Goal: Information Seeking & Learning: Learn about a topic

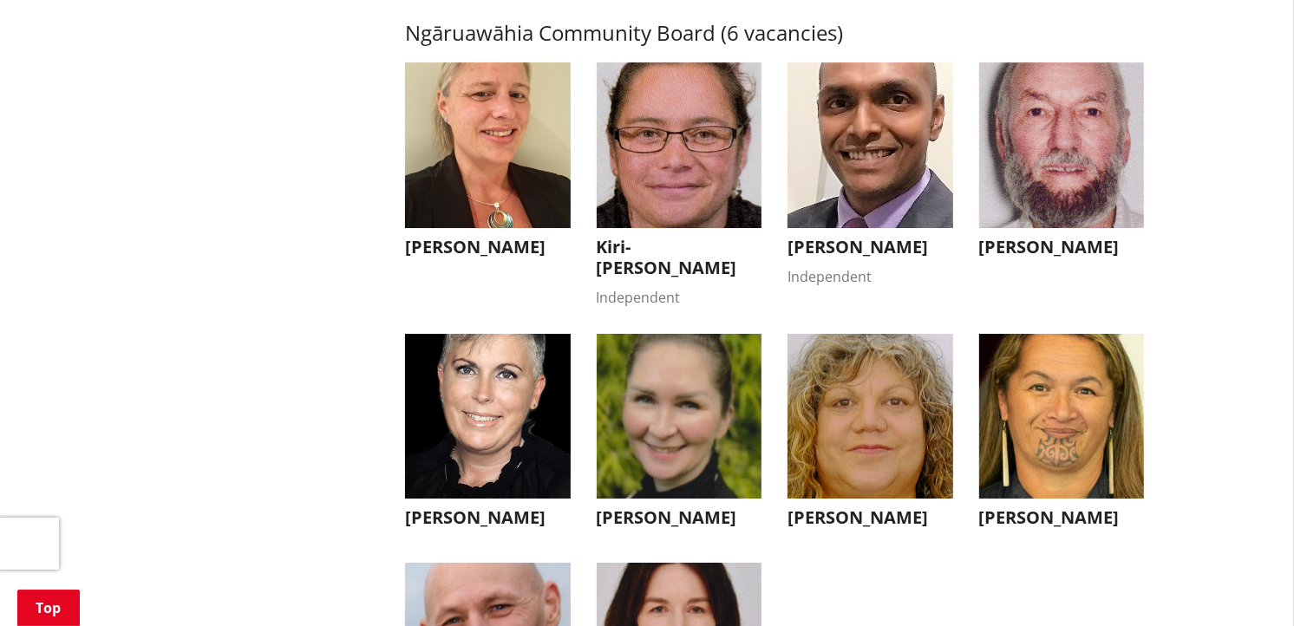
scroll to position [5371, 0]
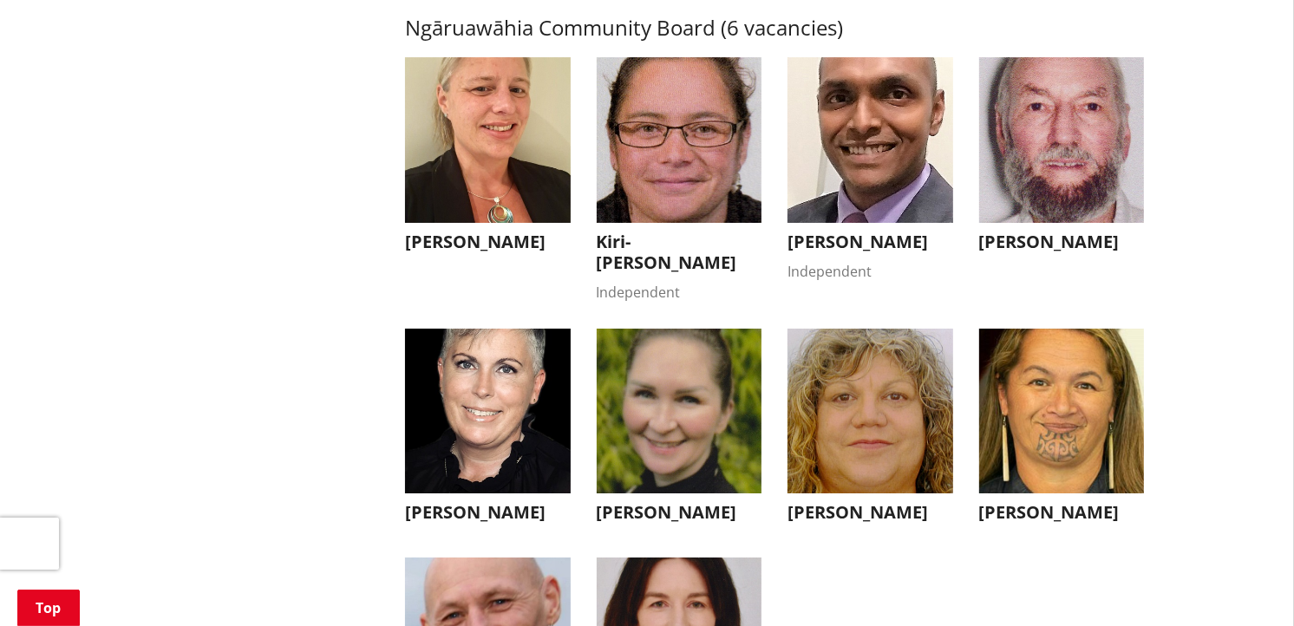
click at [671, 261] on h3 "Kiri-[PERSON_NAME]" at bounding box center [680, 253] width 166 height 42
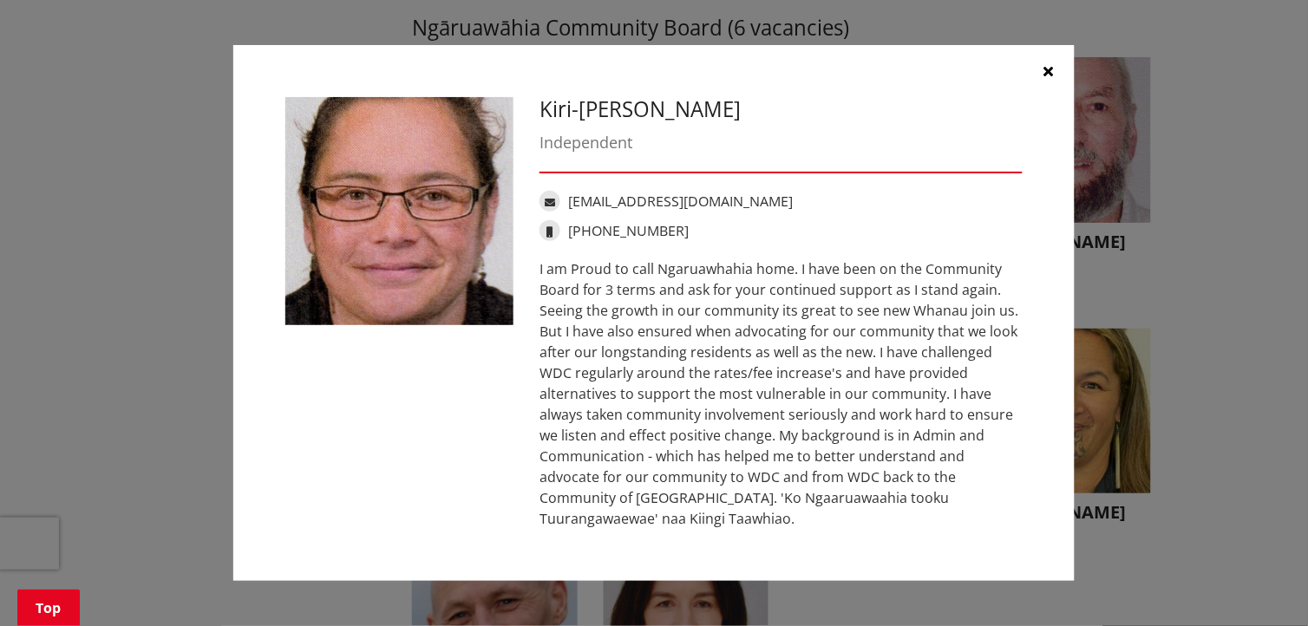
click at [1044, 69] on icon "button" at bounding box center [1049, 71] width 10 height 14
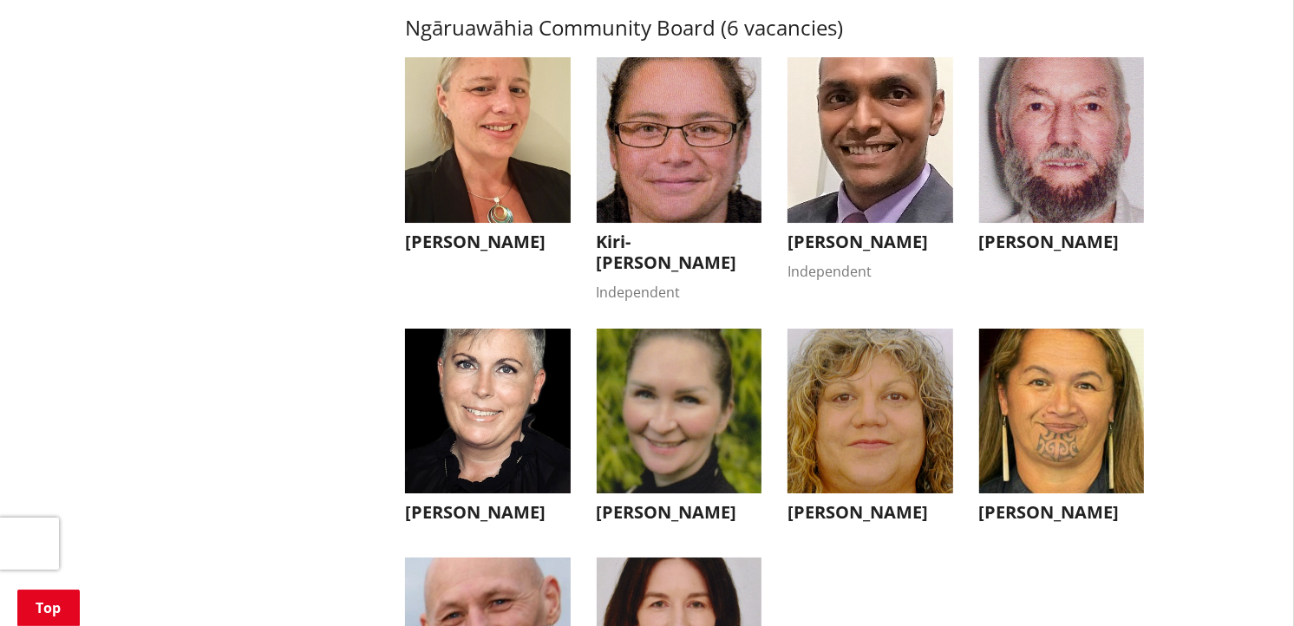
click at [519, 219] on img "button" at bounding box center [488, 140] width 166 height 166
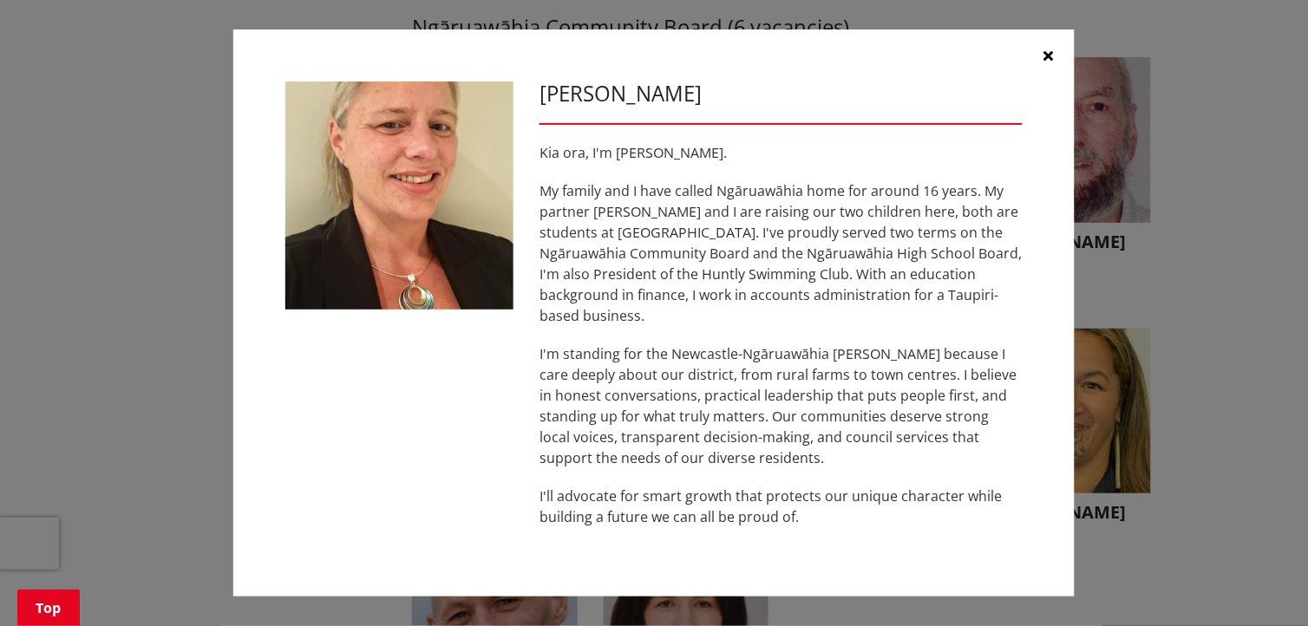
click at [1051, 62] on icon "button" at bounding box center [1049, 56] width 10 height 14
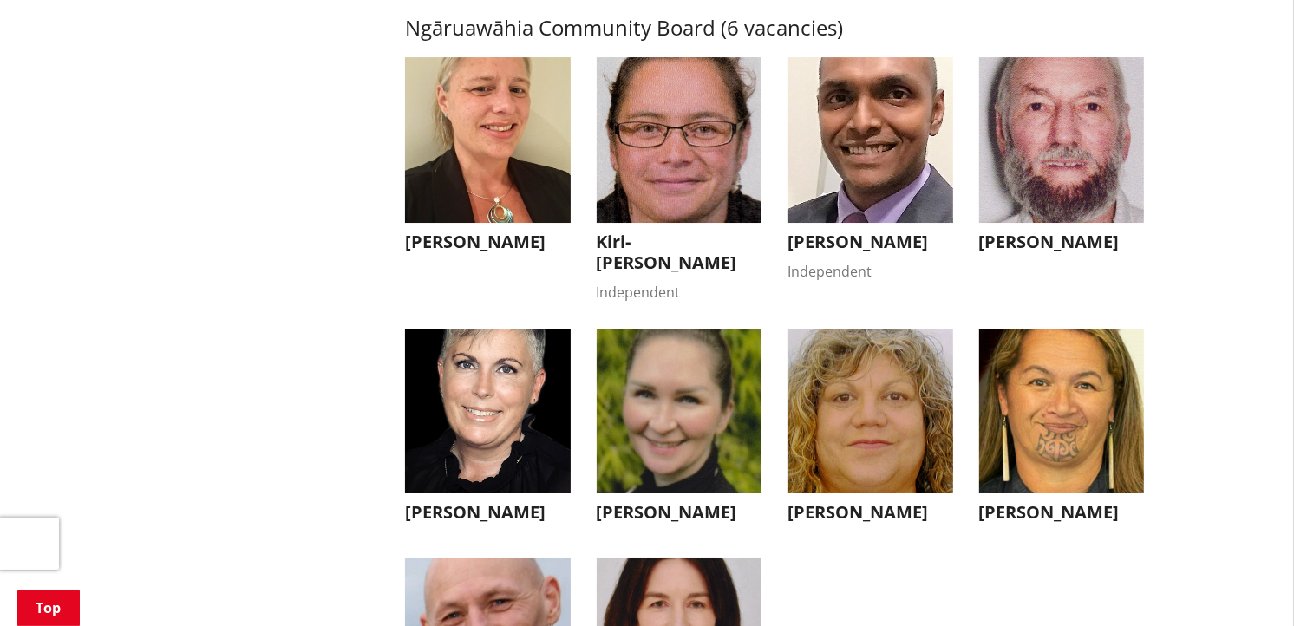
click at [1032, 454] on img "button" at bounding box center [1062, 412] width 166 height 166
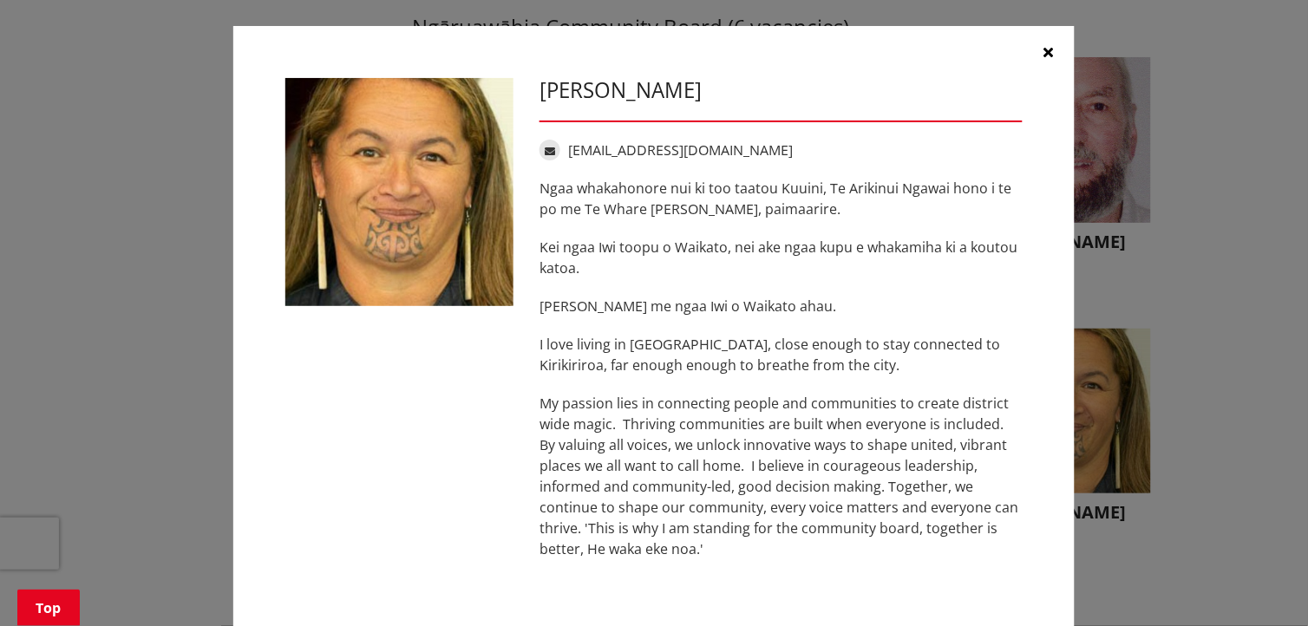
click at [1045, 49] on icon "button" at bounding box center [1049, 52] width 10 height 14
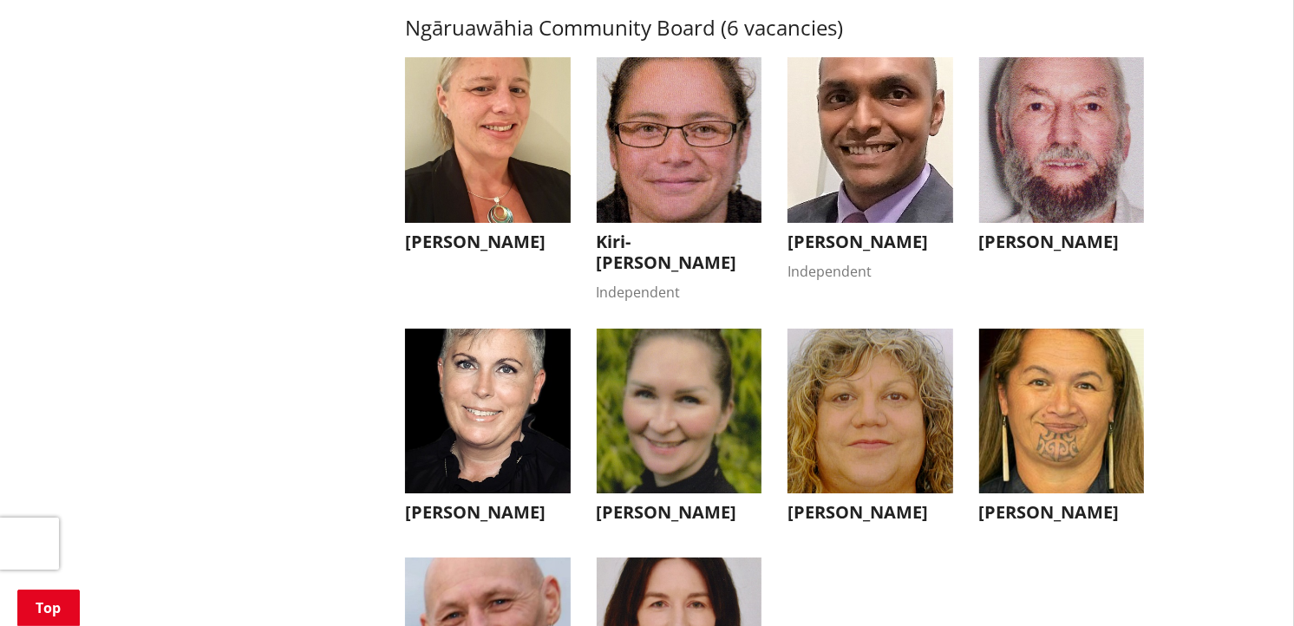
click at [862, 451] on img "button" at bounding box center [871, 412] width 166 height 166
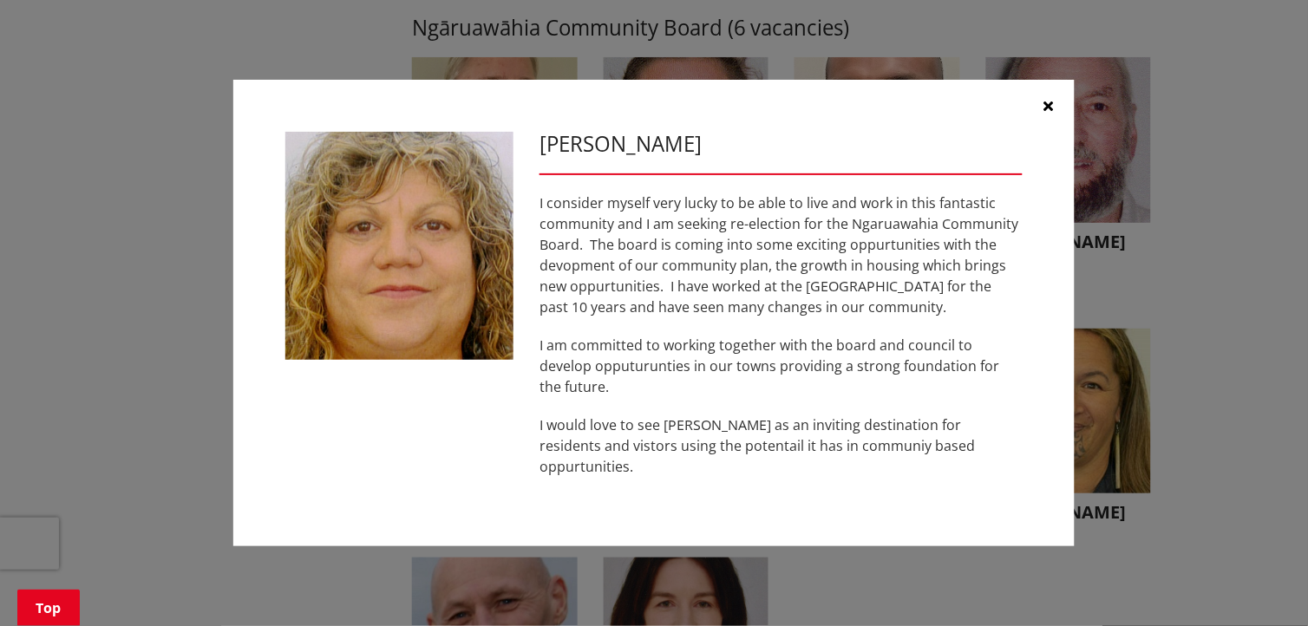
click at [1051, 113] on icon "button" at bounding box center [1049, 106] width 10 height 14
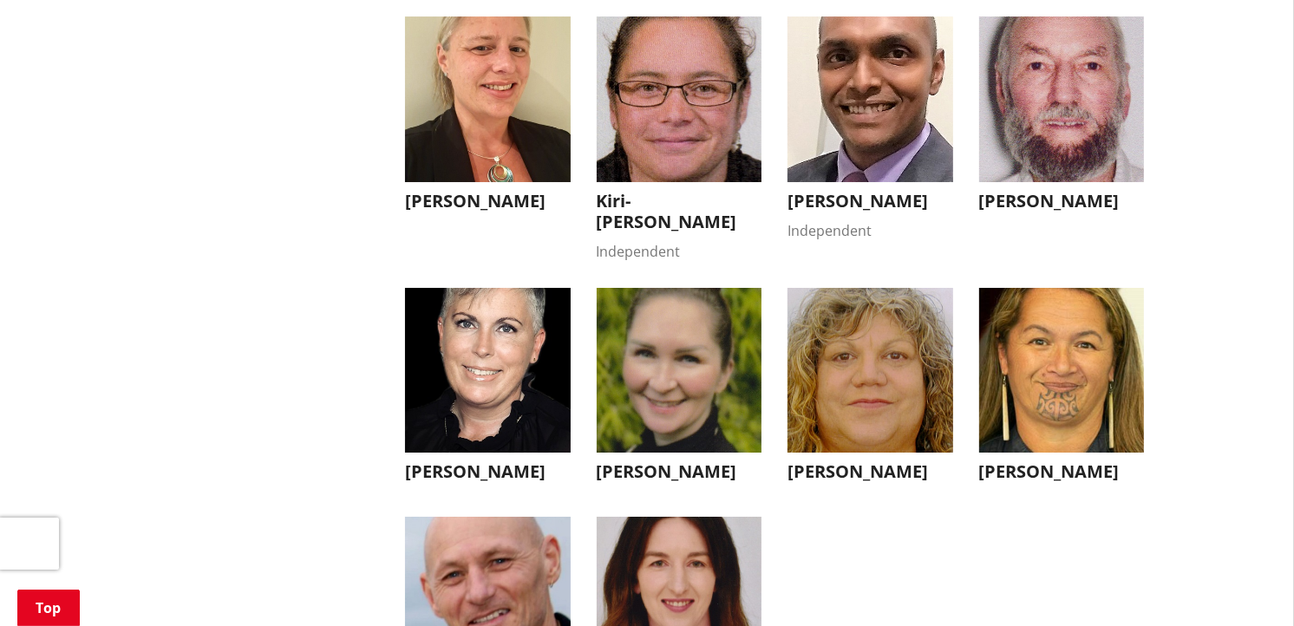
scroll to position [5640, 0]
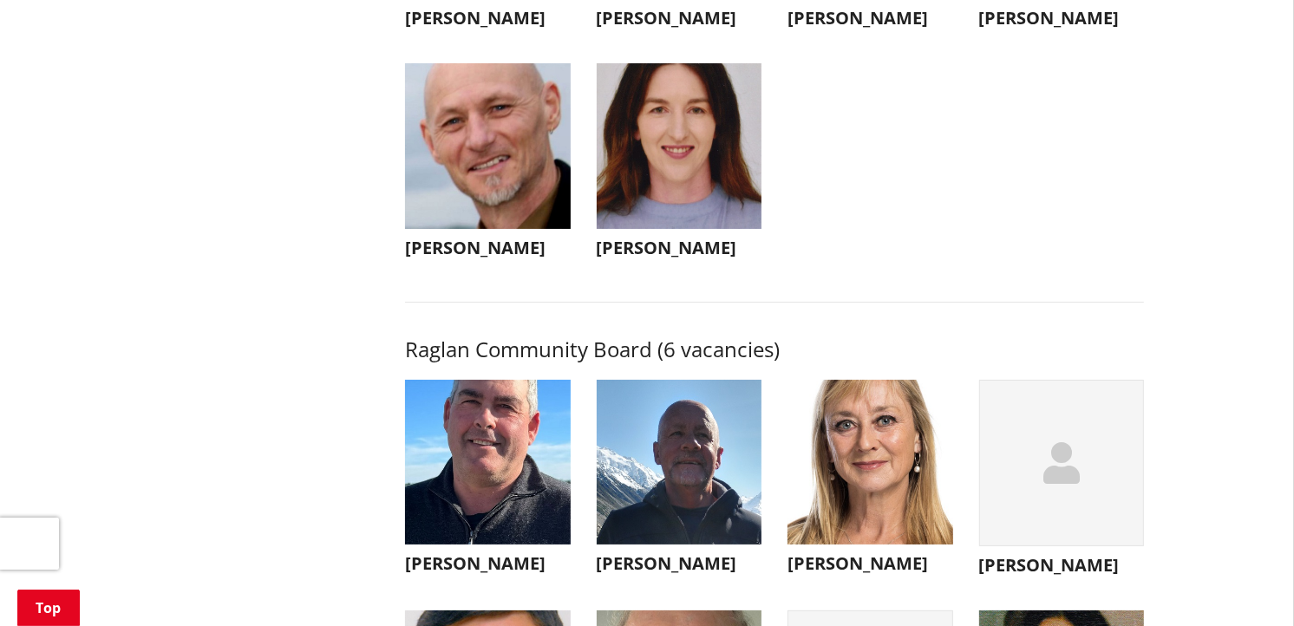
scroll to position [5864, 0]
click at [675, 226] on img "button" at bounding box center [680, 147] width 166 height 166
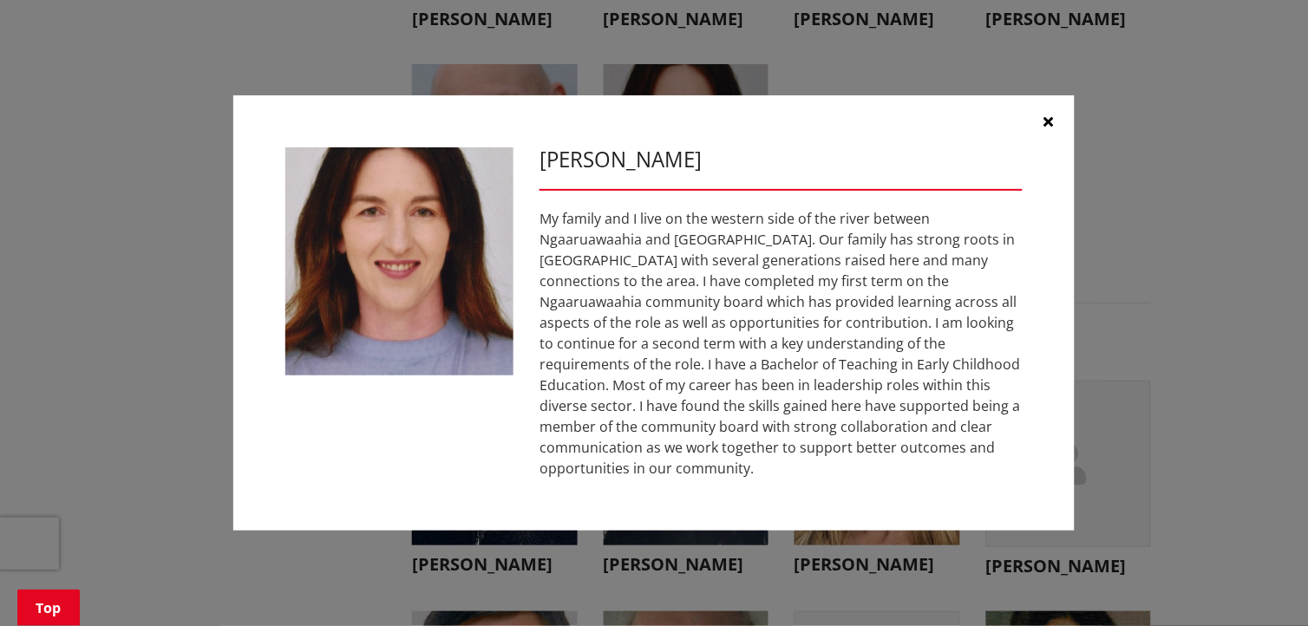
click at [1038, 128] on button "button" at bounding box center [1049, 121] width 52 height 52
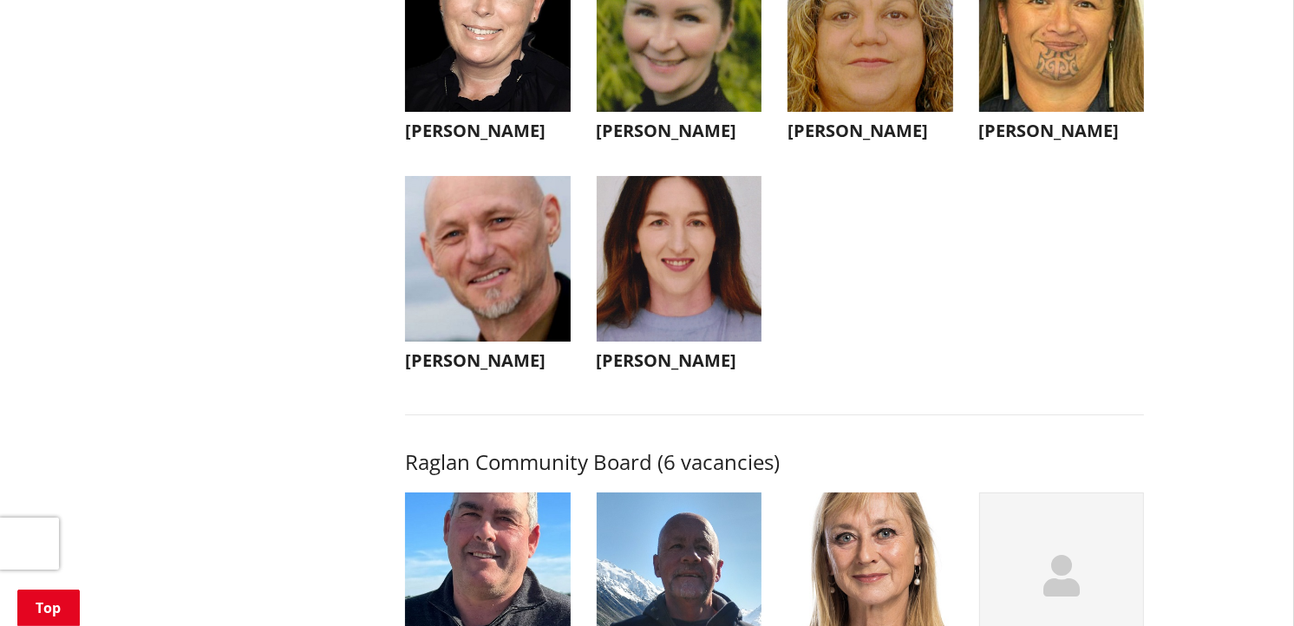
scroll to position [5675, 0]
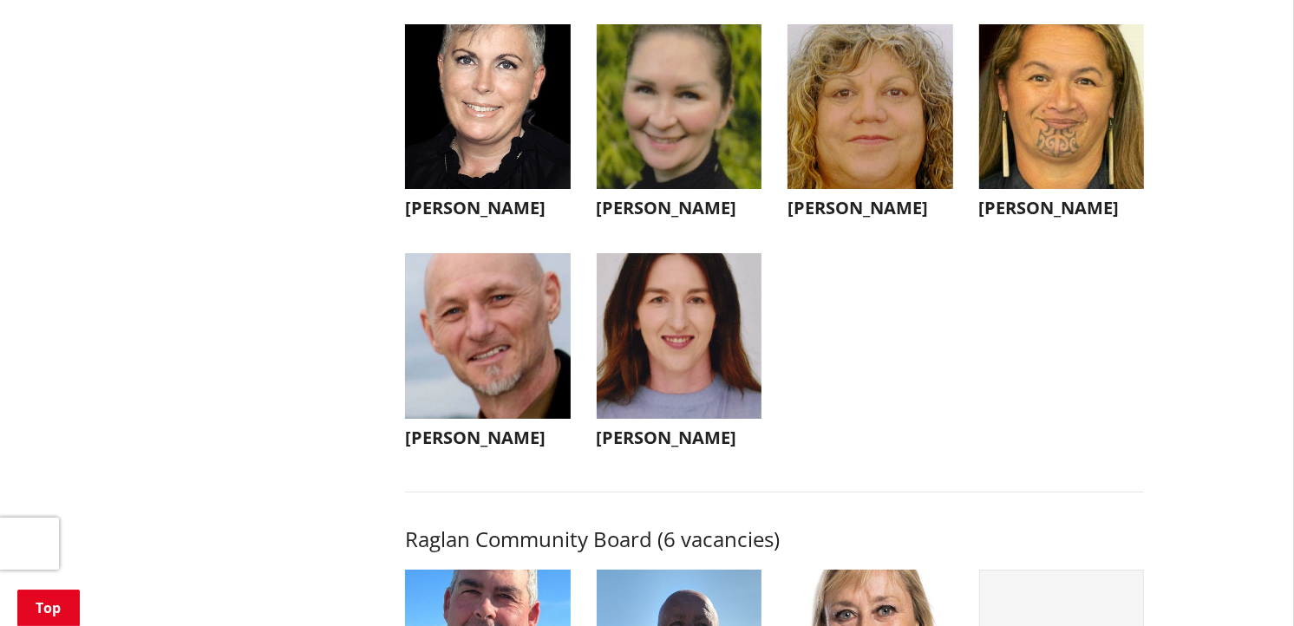
click at [496, 370] on img "button" at bounding box center [488, 336] width 166 height 166
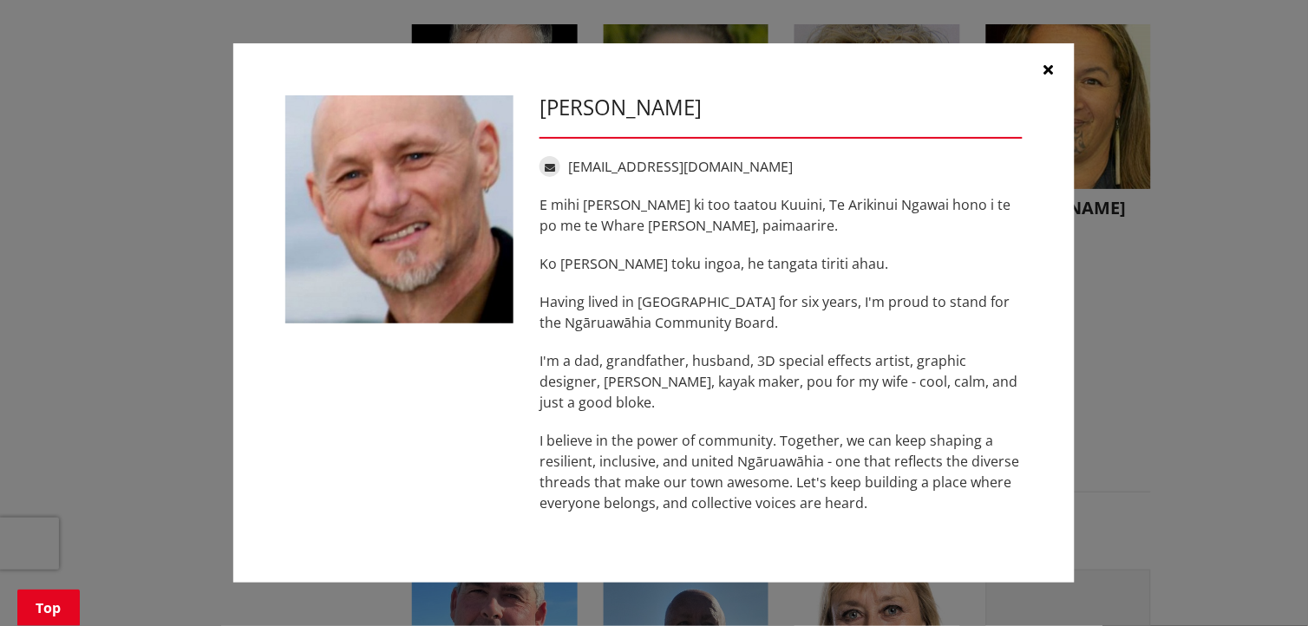
click at [480, 417] on div "[PERSON_NAME] [EMAIL_ADDRESS][DOMAIN_NAME] E mihi [PERSON_NAME] ki too taatou […" at bounding box center [653, 313] width 763 height 436
click at [1048, 70] on icon "button" at bounding box center [1049, 69] width 10 height 14
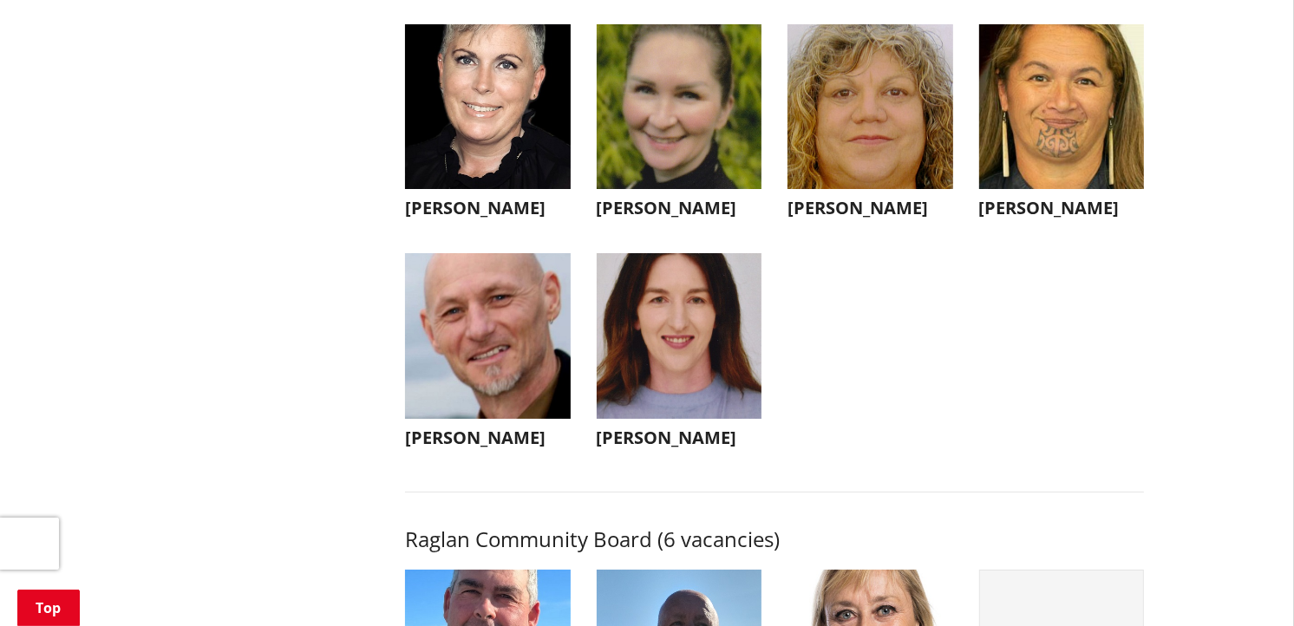
click at [461, 148] on img "button" at bounding box center [488, 107] width 166 height 166
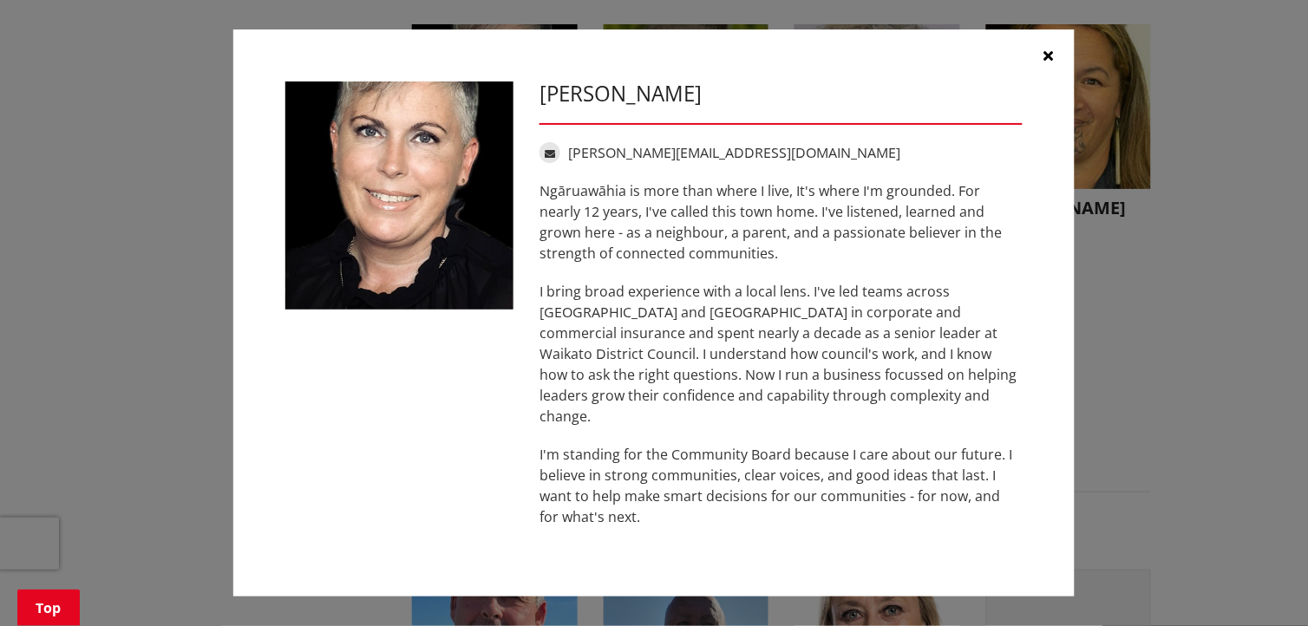
click at [1051, 62] on icon "button" at bounding box center [1049, 56] width 10 height 14
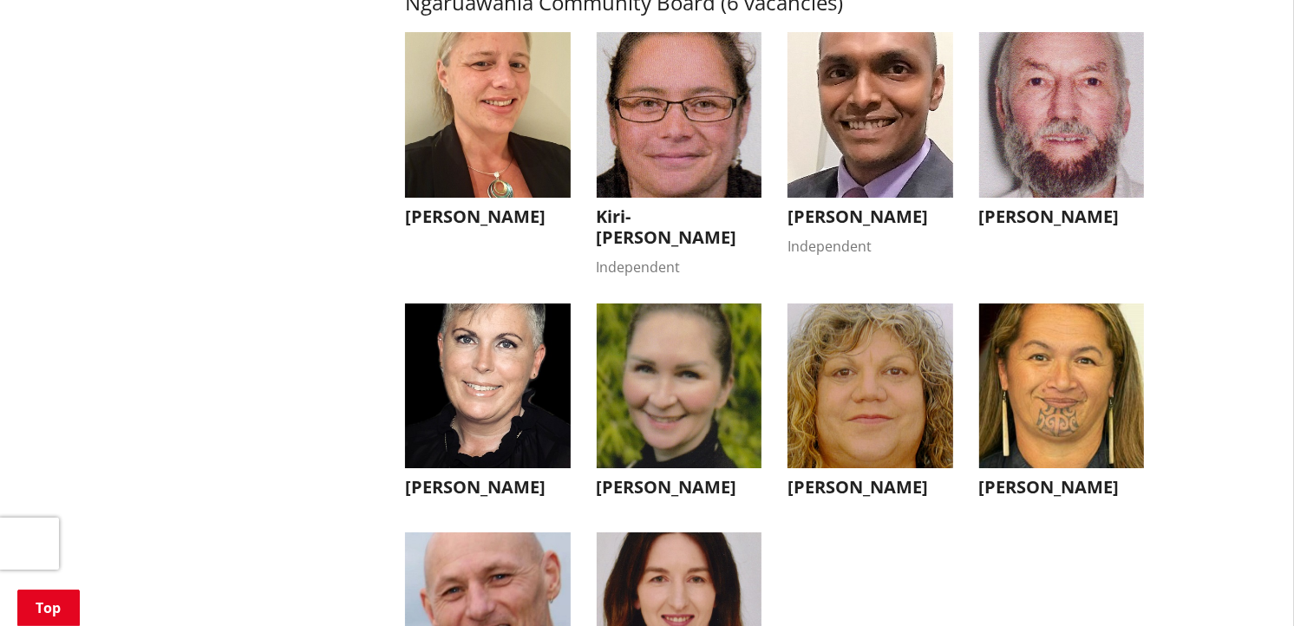
scroll to position [5366, 0]
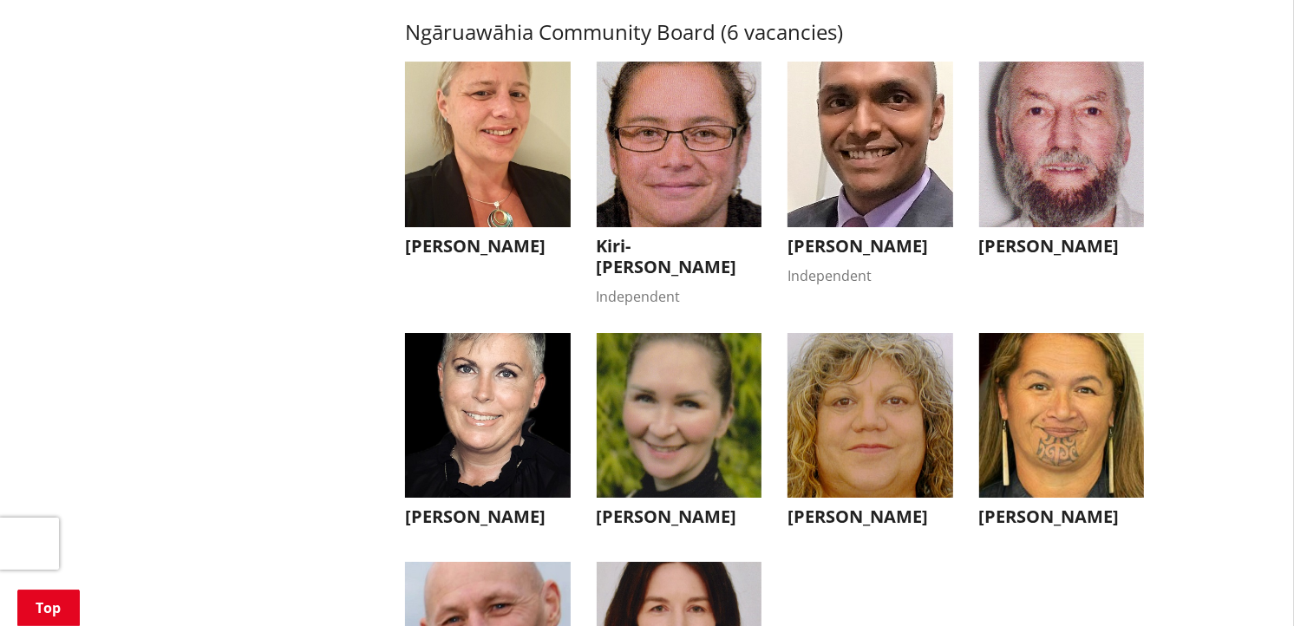
click at [1020, 168] on img "button" at bounding box center [1062, 145] width 166 height 166
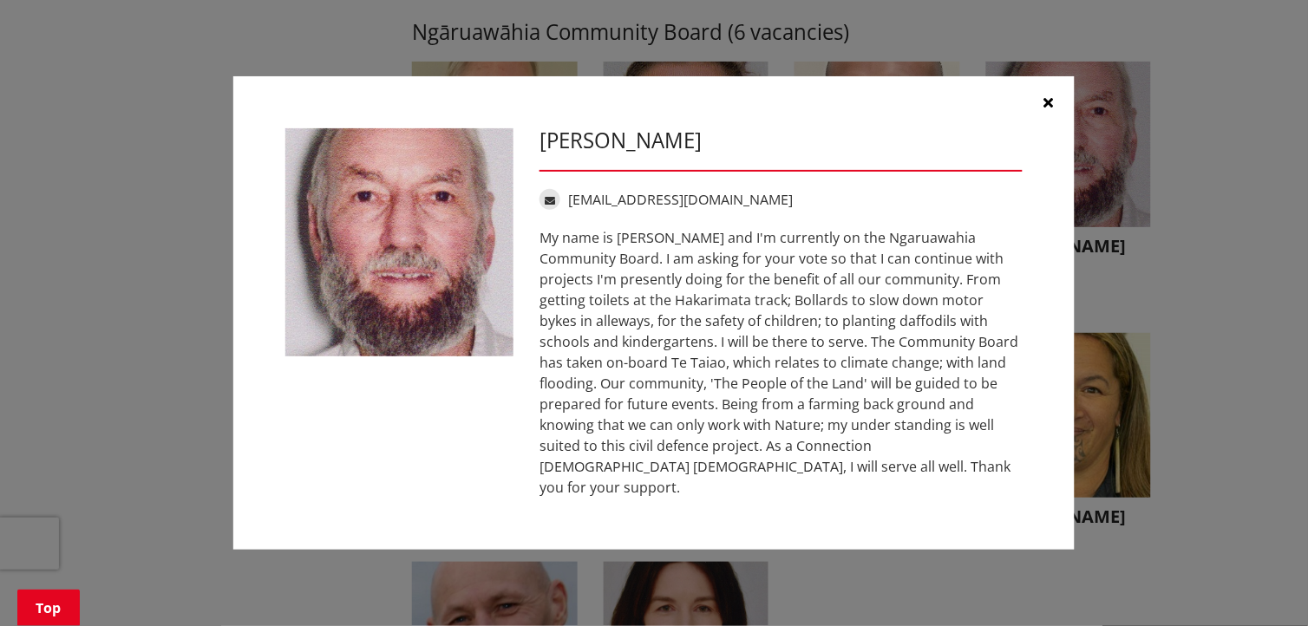
click at [1155, 274] on div "[PERSON_NAME] [EMAIL_ADDRESS][DOMAIN_NAME]" at bounding box center [654, 313] width 1239 height 527
click at [1046, 105] on icon "button" at bounding box center [1049, 102] width 10 height 14
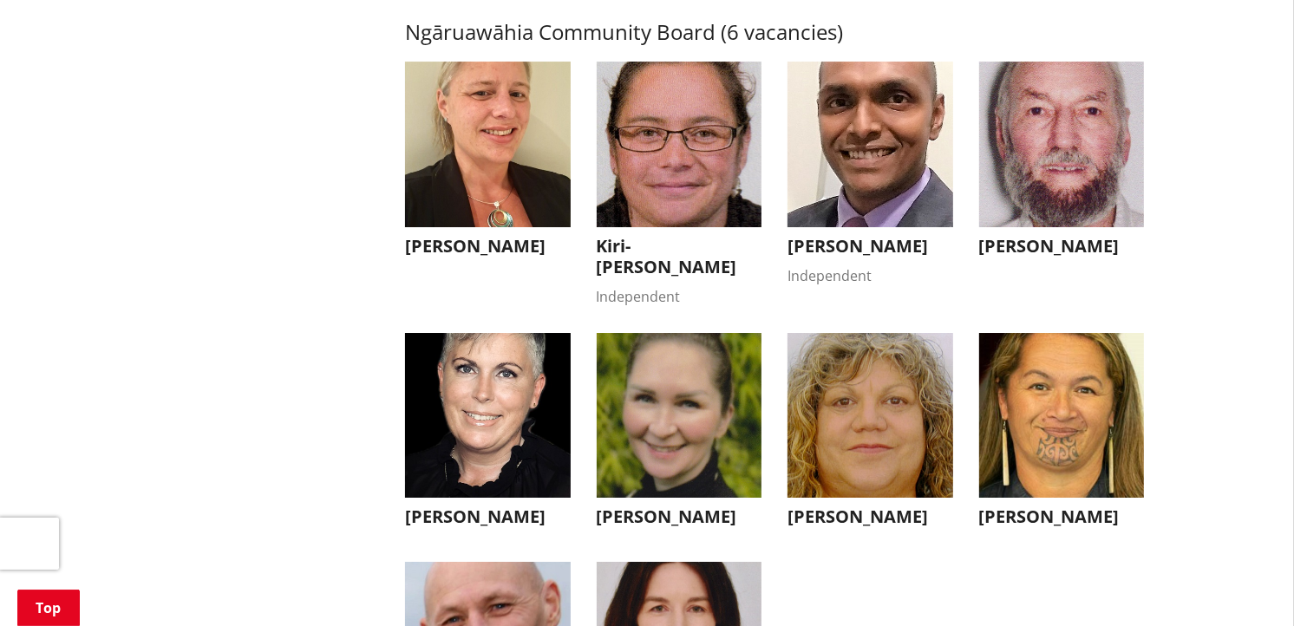
click at [900, 418] on img "button" at bounding box center [871, 416] width 166 height 166
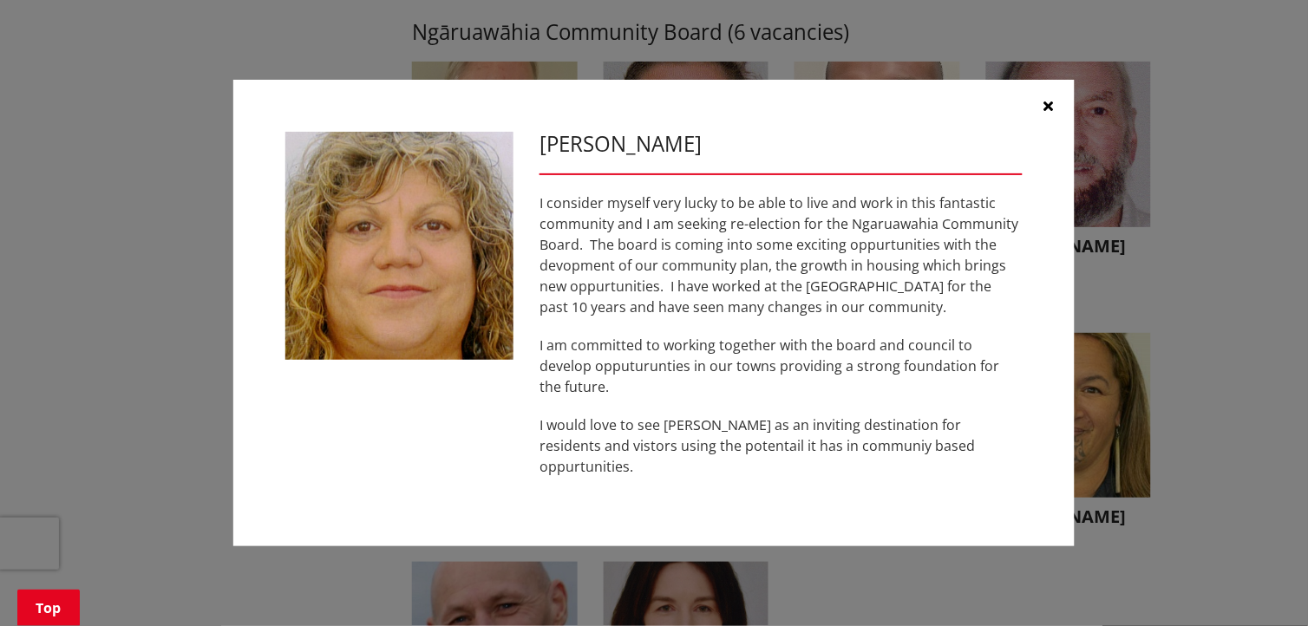
click at [1051, 113] on icon "button" at bounding box center [1049, 106] width 10 height 14
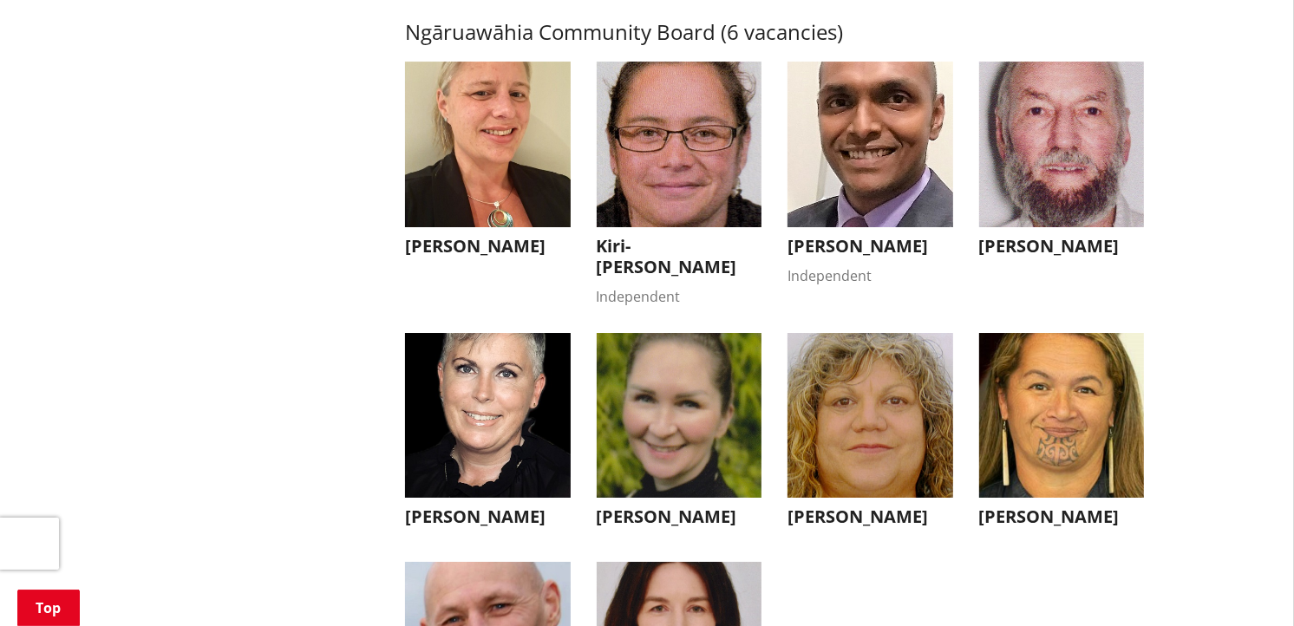
click at [483, 143] on img "button" at bounding box center [488, 145] width 166 height 166
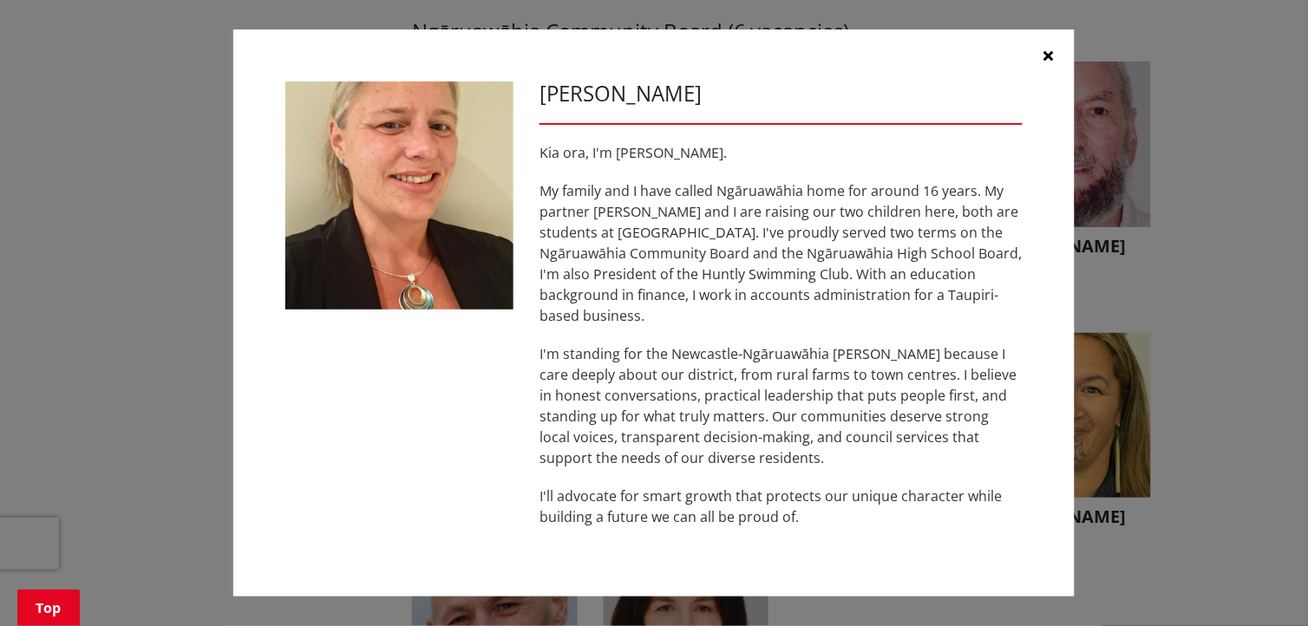
click at [1046, 55] on button "button" at bounding box center [1049, 55] width 52 height 52
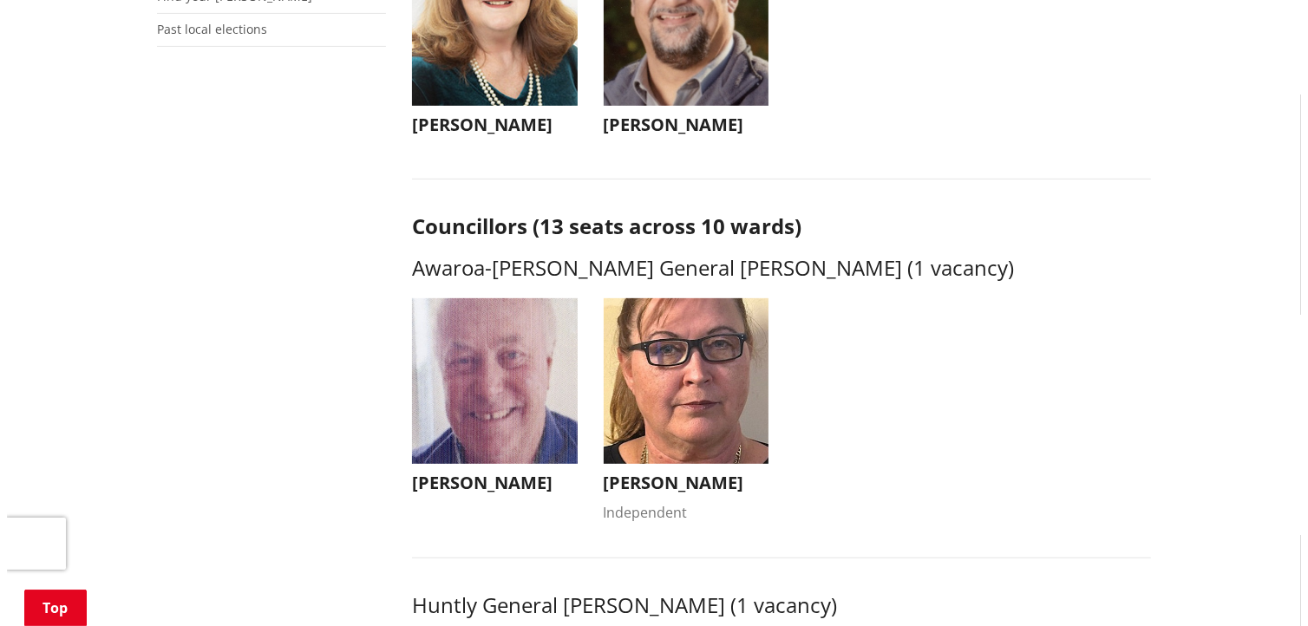
scroll to position [573, 0]
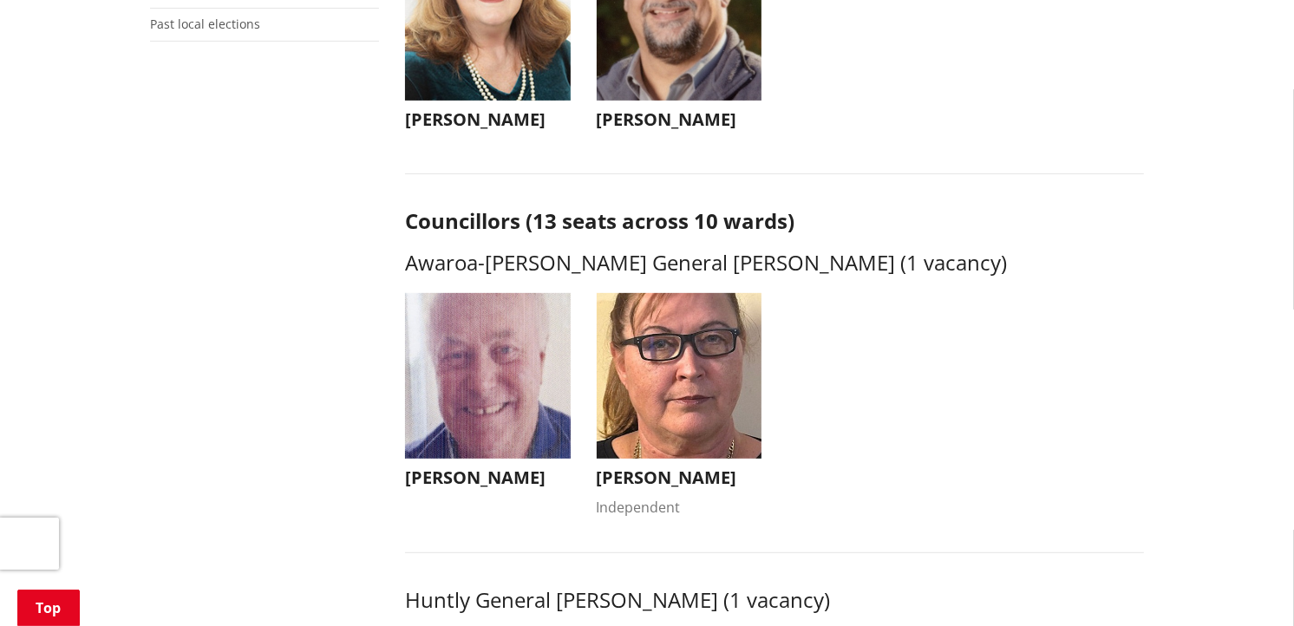
click at [683, 38] on img "button" at bounding box center [680, 18] width 166 height 166
